Goal: Navigation & Orientation: Find specific page/section

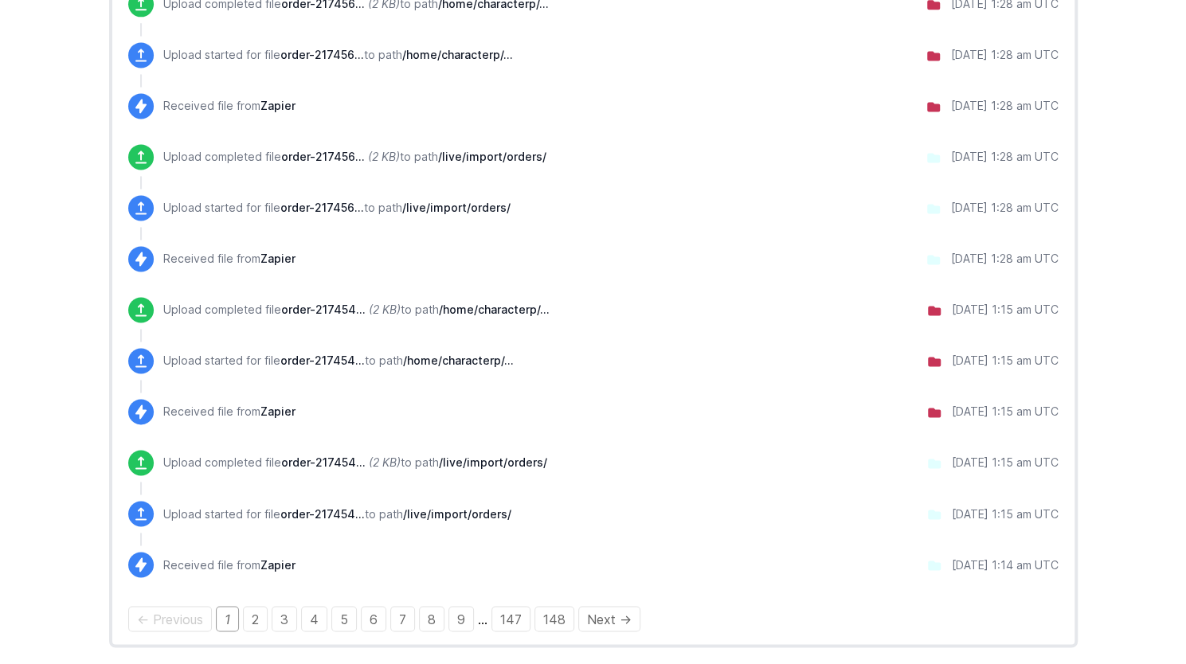
scroll to position [1313, 0]
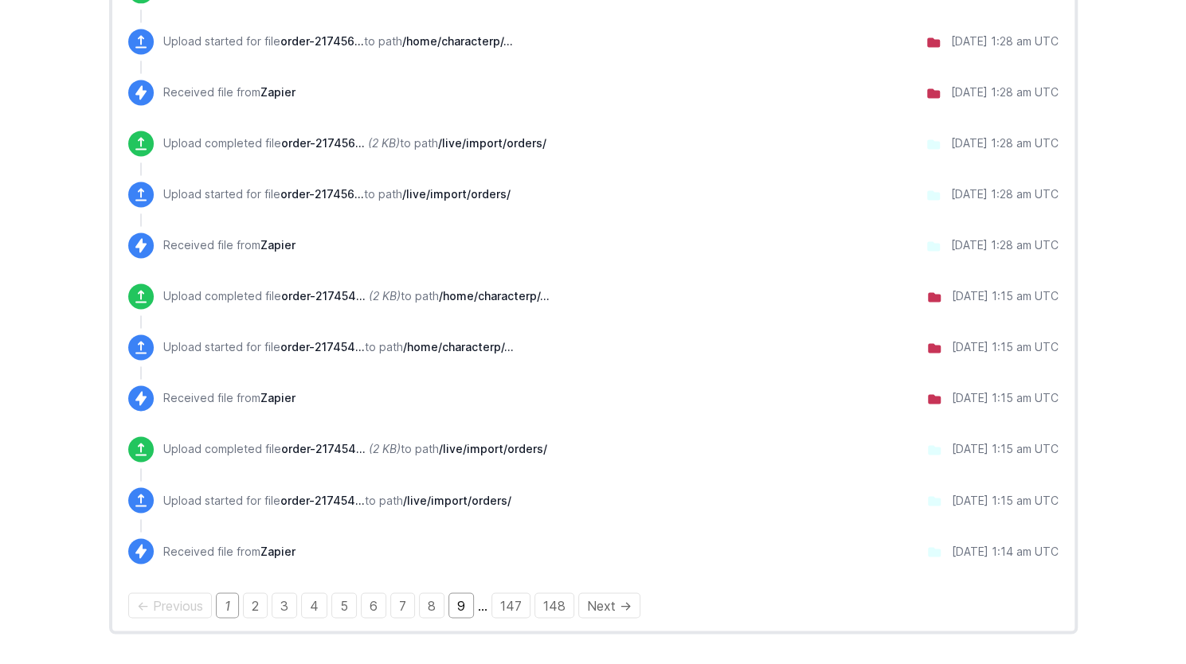
click at [456, 604] on link "9" at bounding box center [460, 604] width 25 height 25
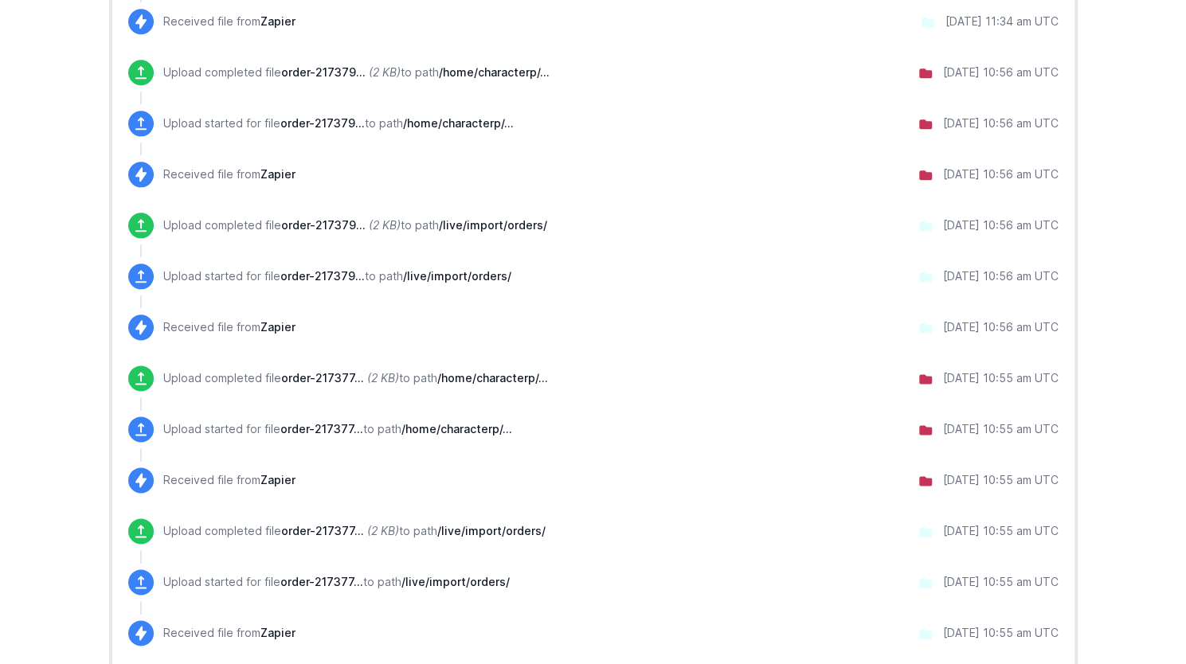
scroll to position [1233, 0]
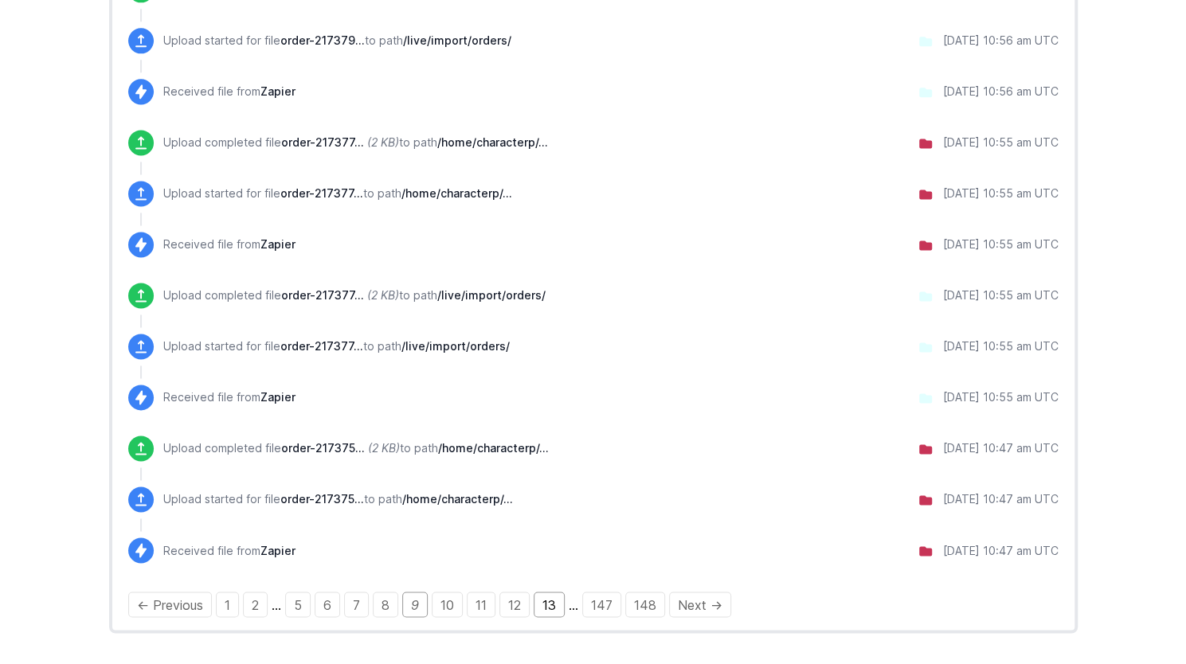
click at [547, 606] on link "13" at bounding box center [549, 604] width 31 height 25
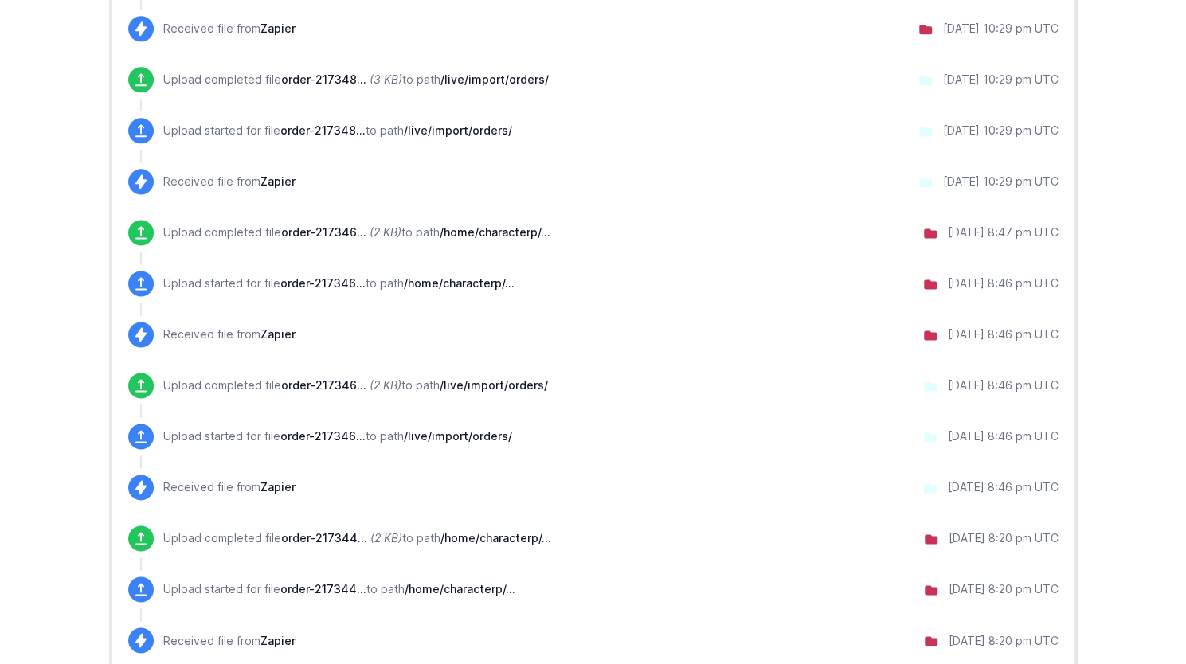
scroll to position [1233, 0]
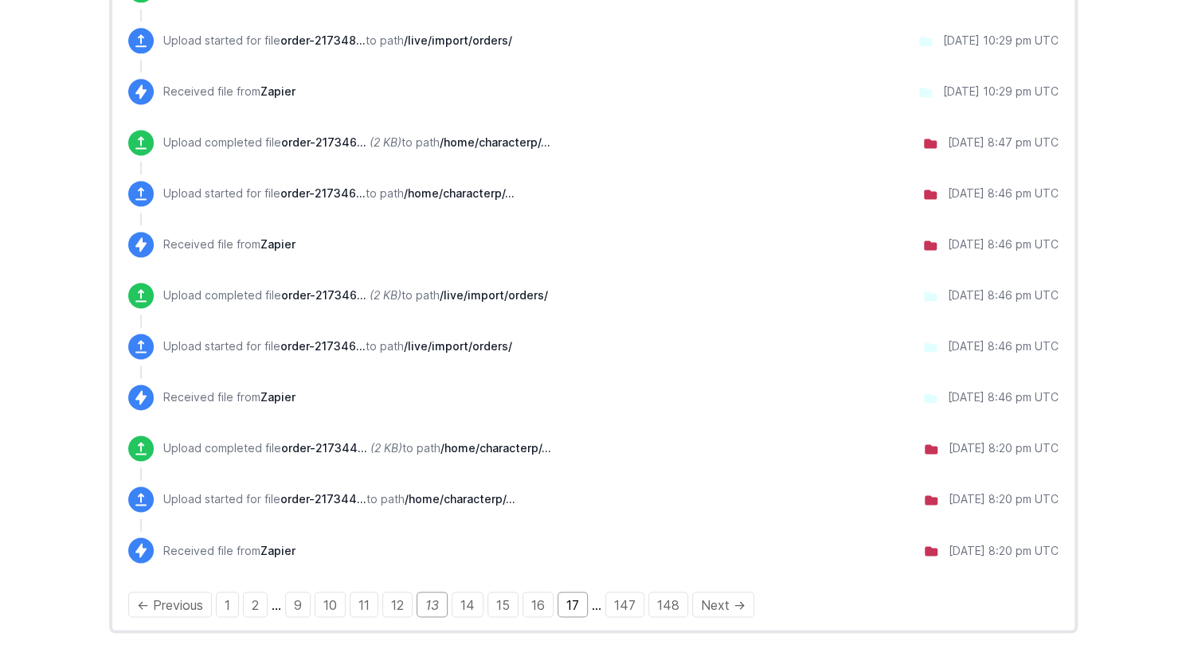
click at [565, 597] on link "17" at bounding box center [572, 604] width 30 height 25
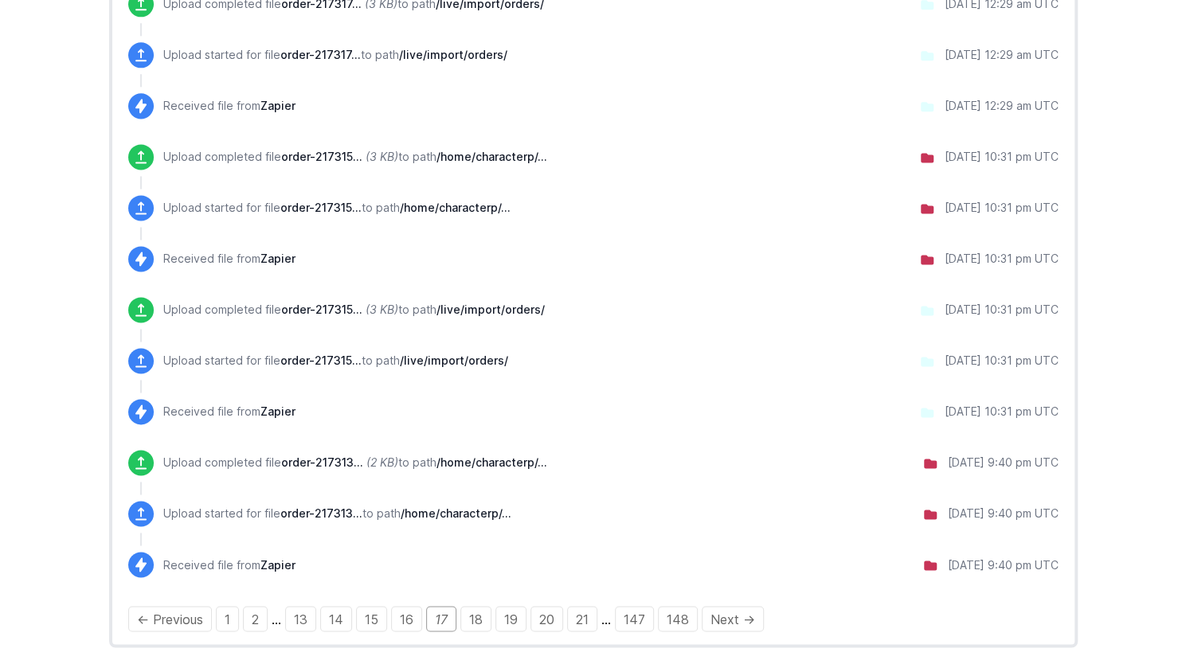
scroll to position [1233, 0]
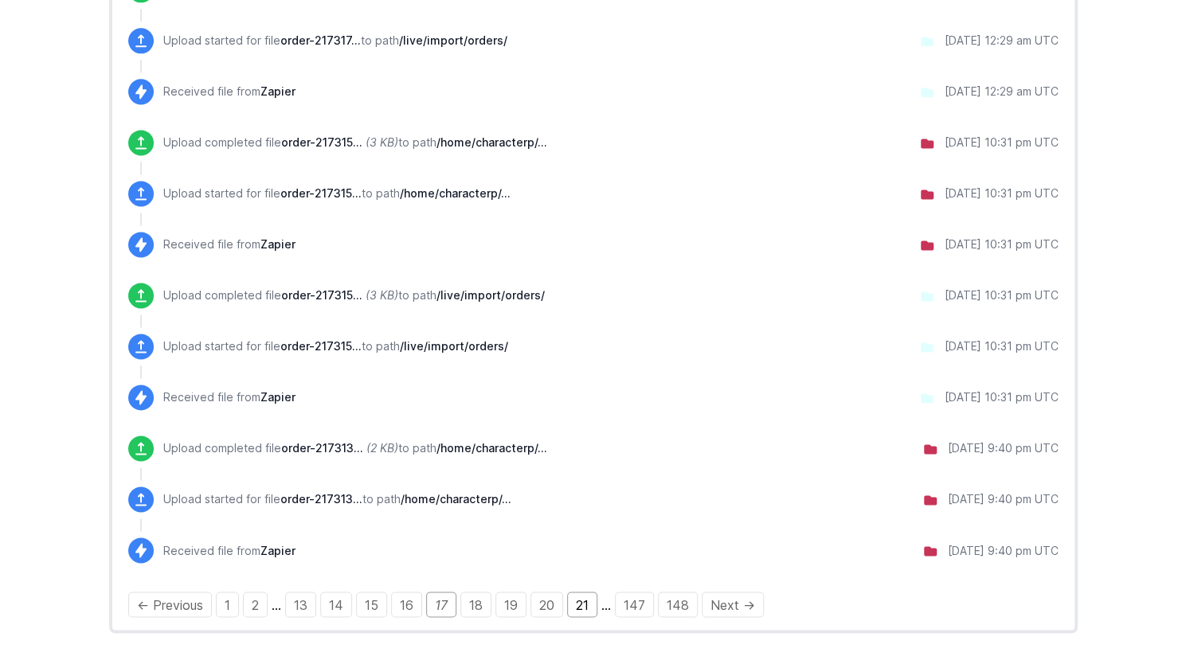
click at [579, 605] on link "21" at bounding box center [582, 604] width 30 height 25
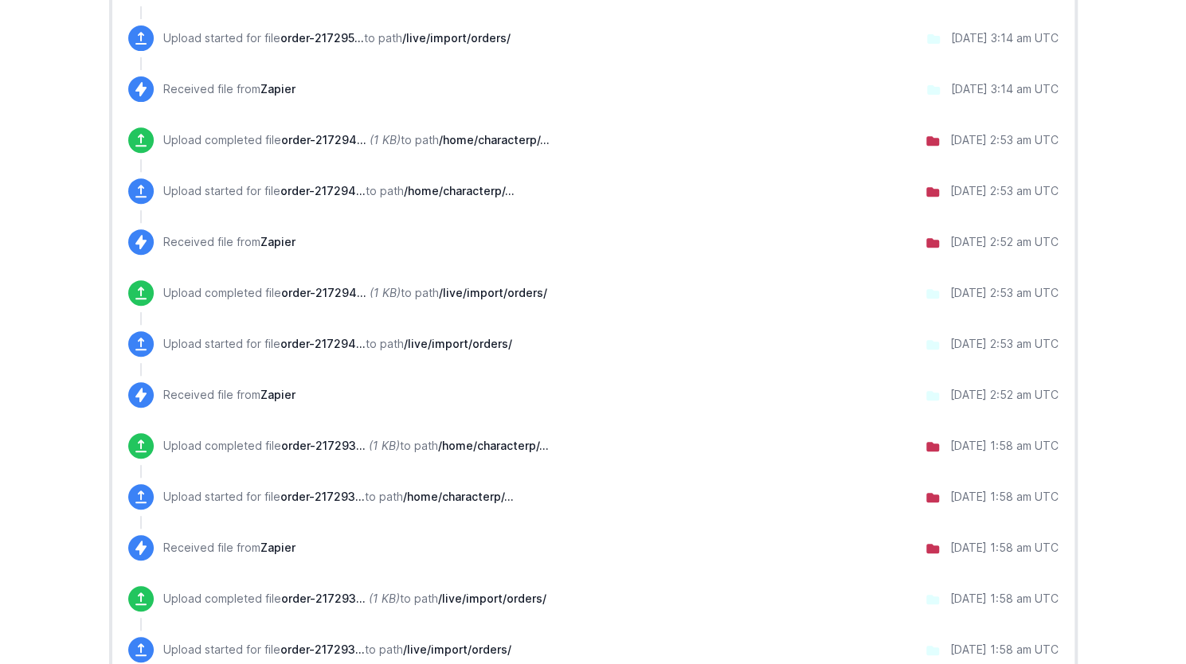
scroll to position [239, 0]
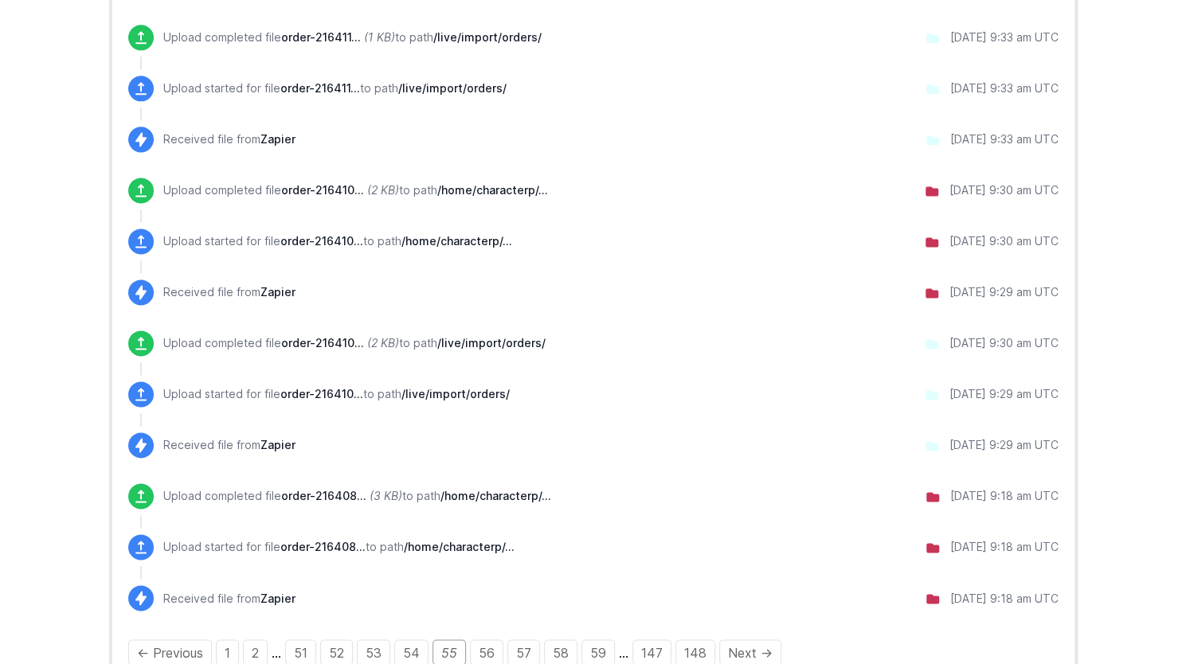
scroll to position [1233, 0]
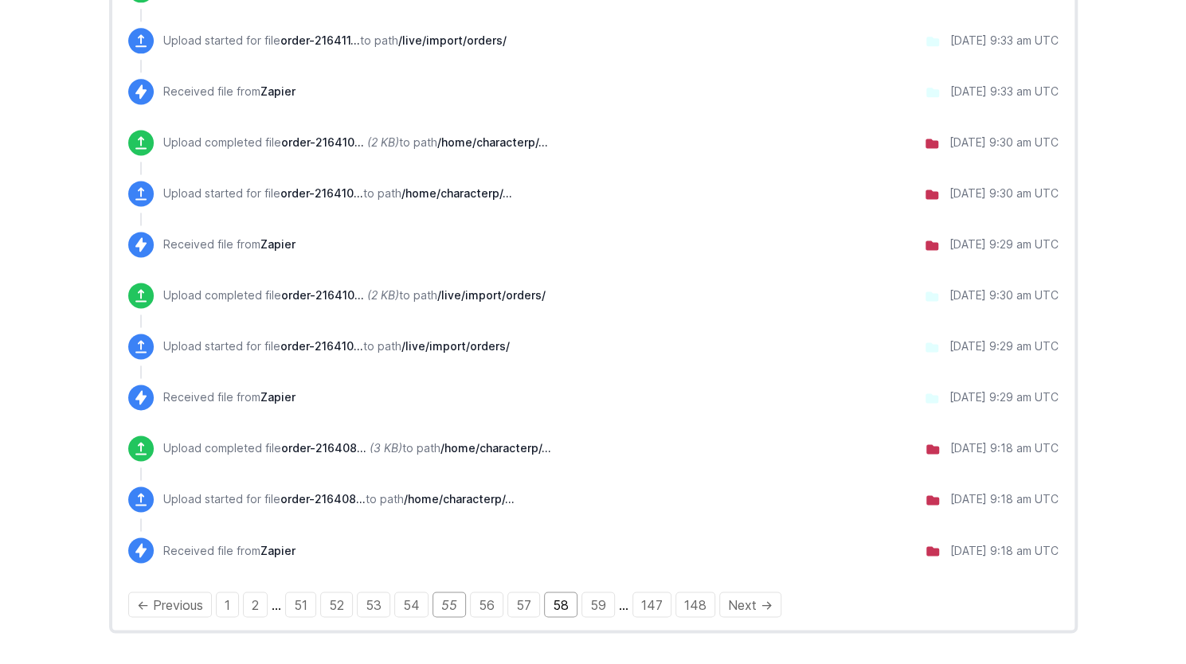
click at [554, 602] on link "58" at bounding box center [560, 604] width 33 height 25
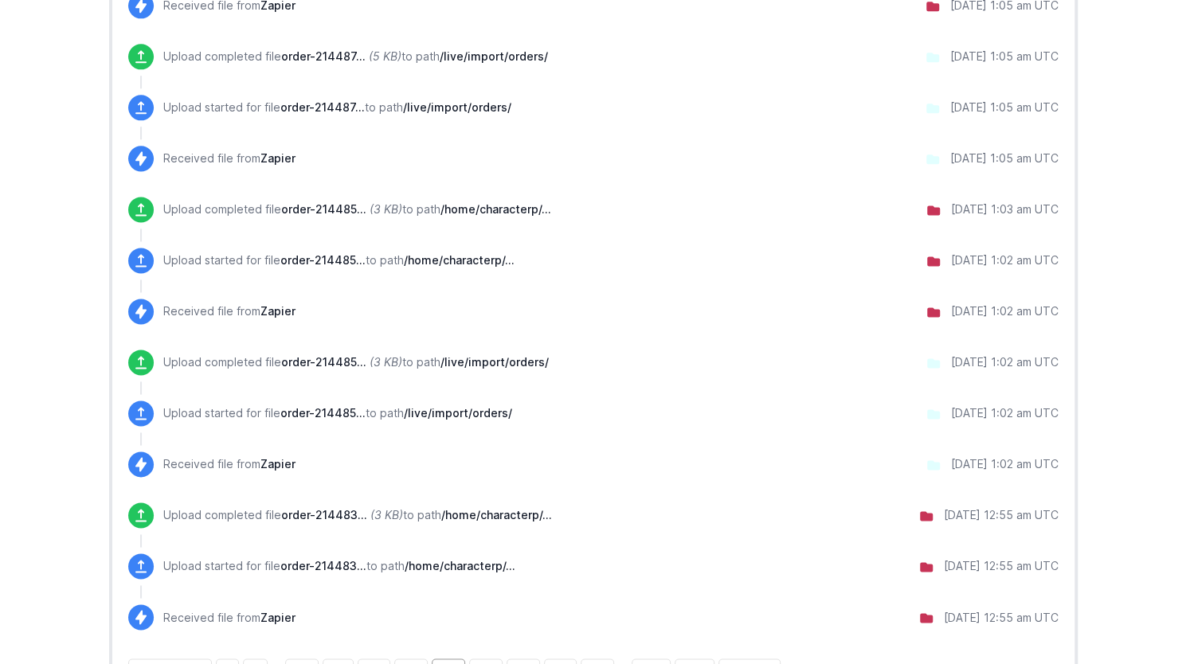
scroll to position [1195, 0]
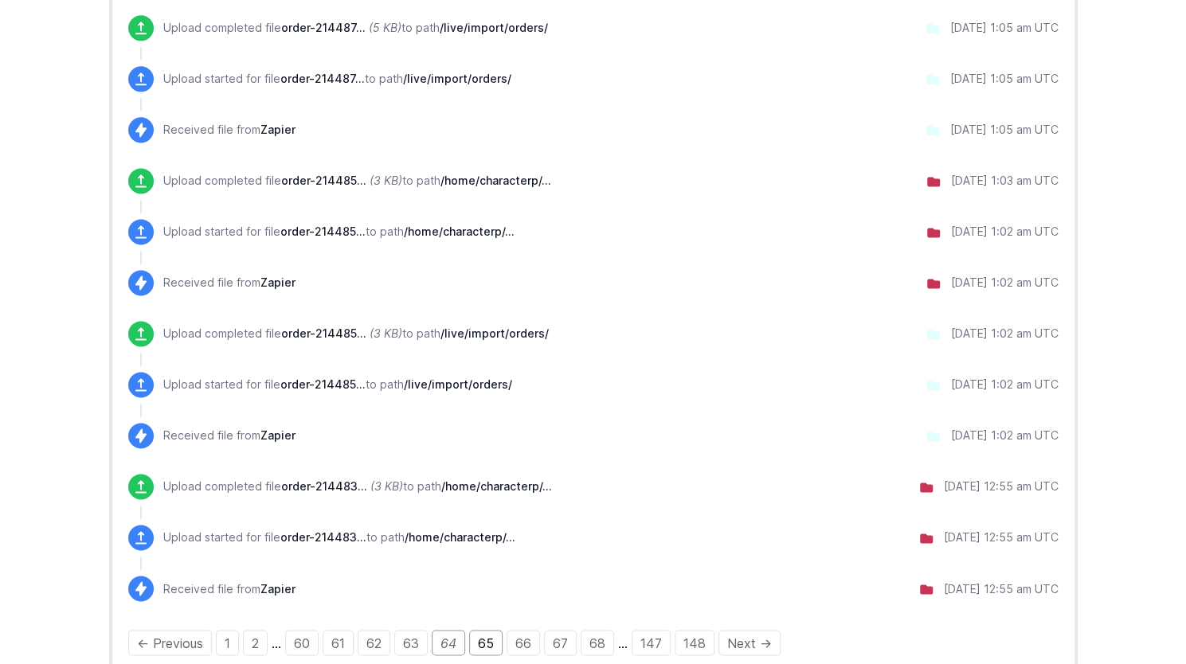
click at [487, 646] on link "65" at bounding box center [485, 642] width 33 height 25
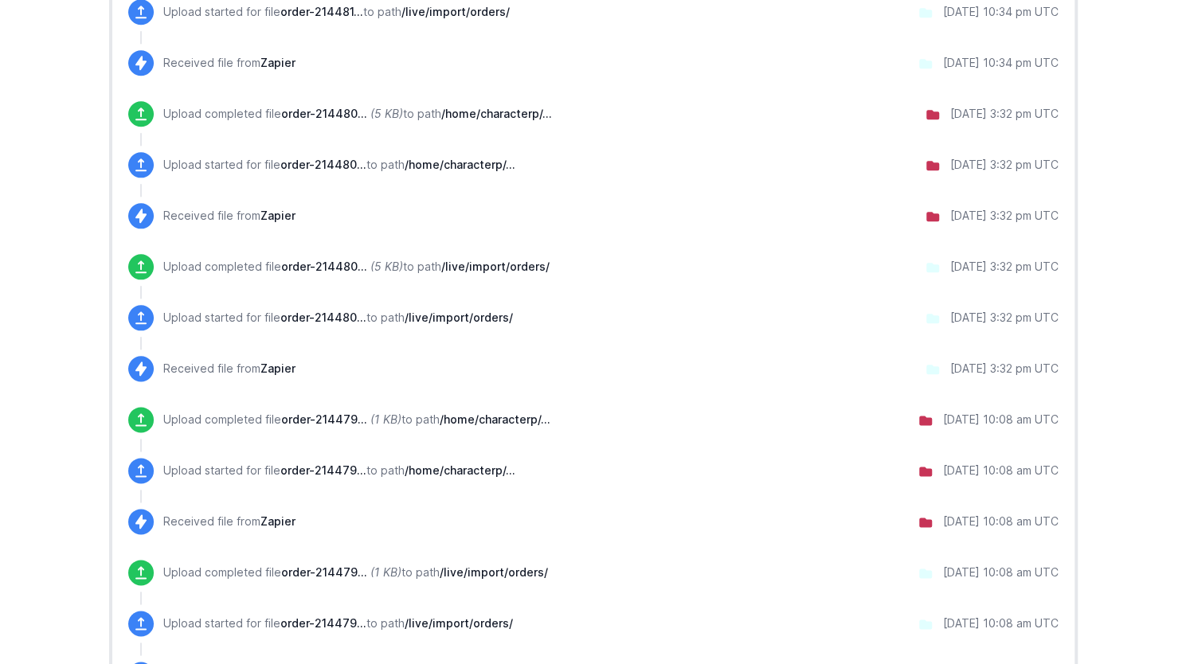
scroll to position [1233, 0]
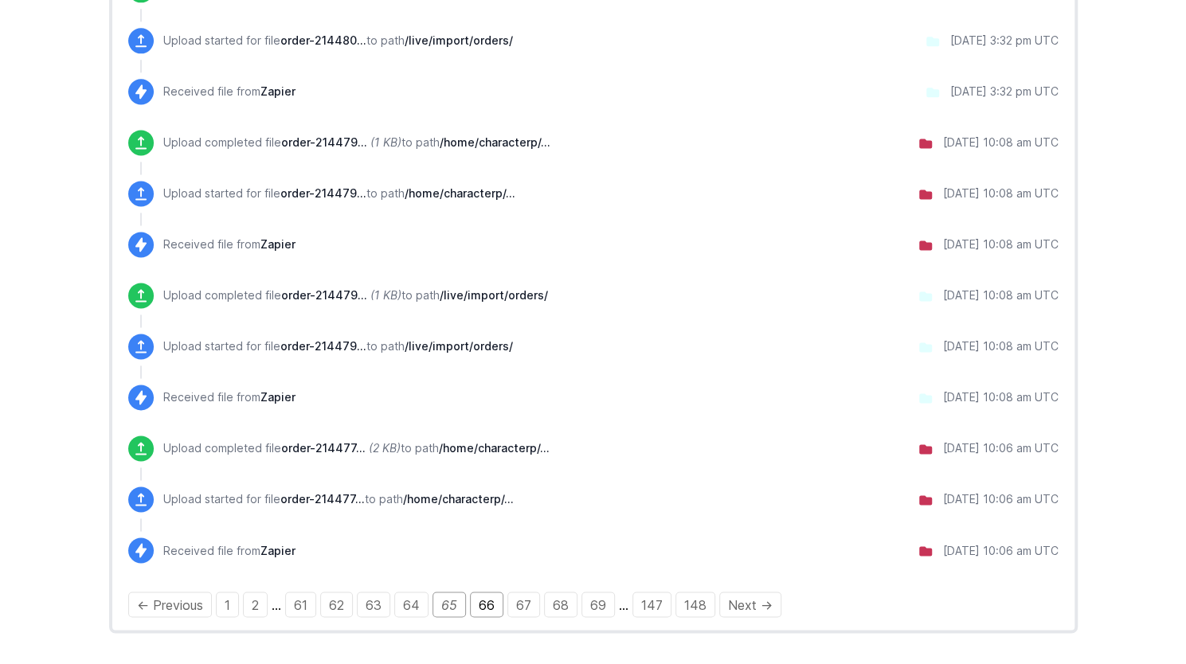
click at [484, 605] on link "66" at bounding box center [486, 604] width 33 height 25
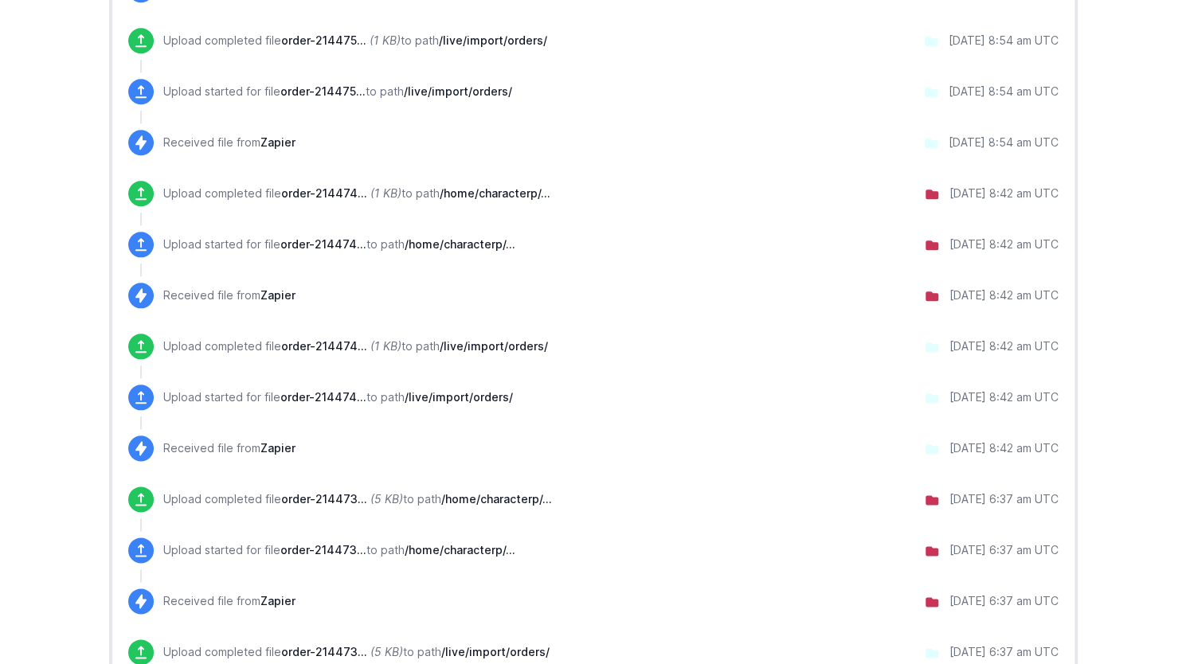
scroll to position [956, 0]
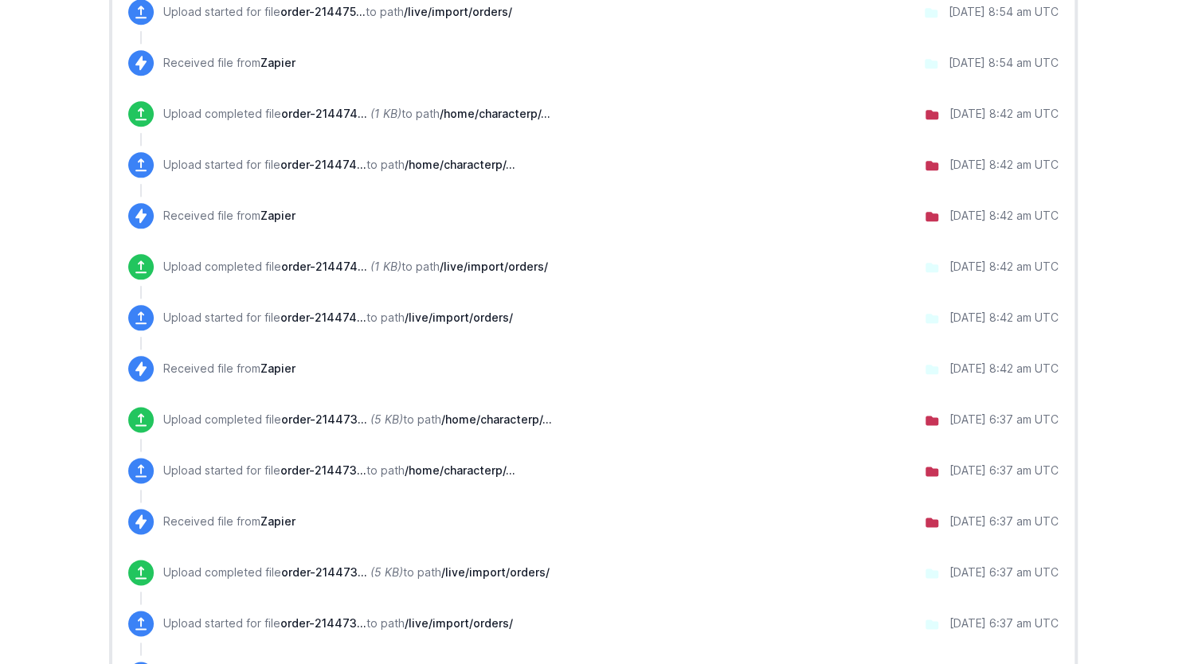
click at [925, 420] on icon at bounding box center [931, 421] width 13 height 10
